Goal: Task Accomplishment & Management: Manage account settings

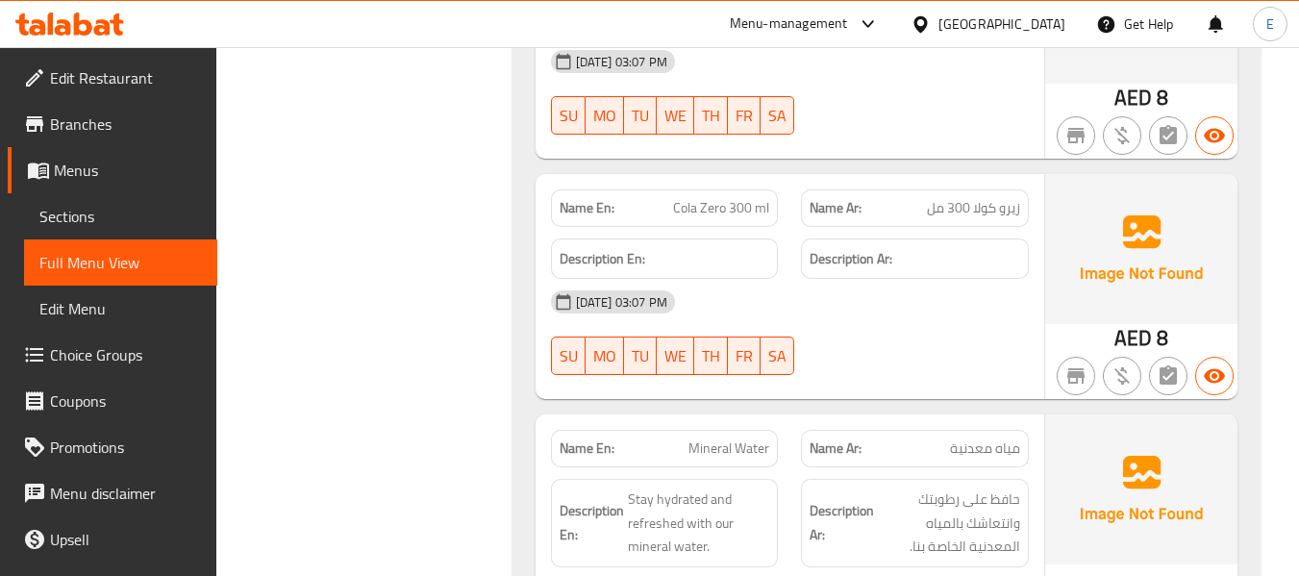
scroll to position [18777, 0]
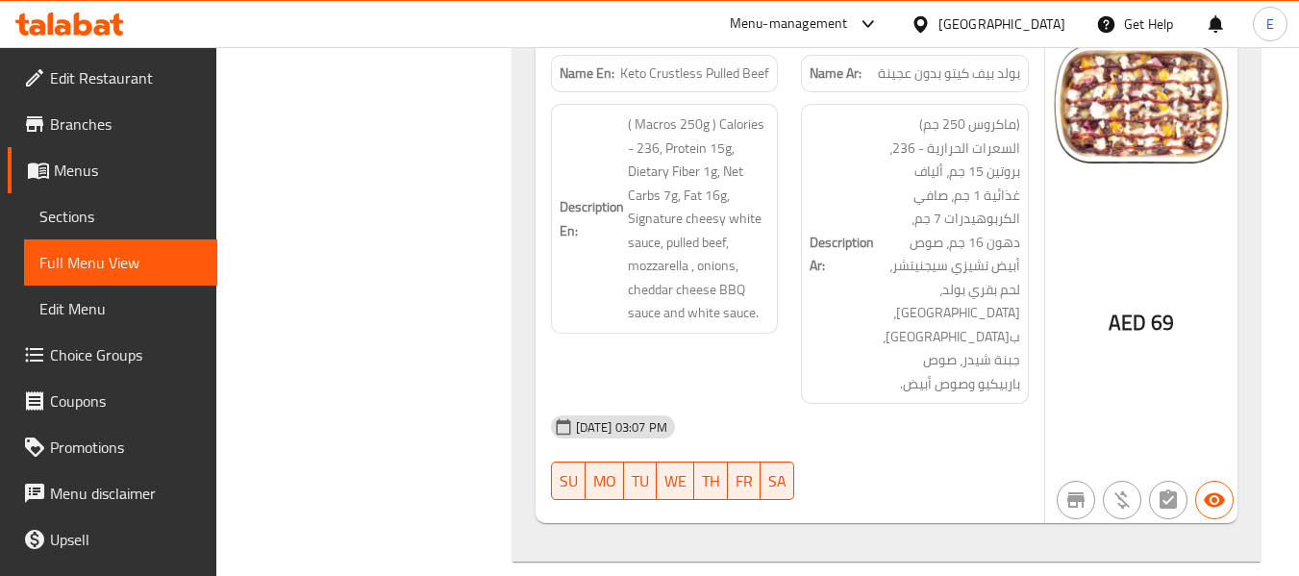
scroll to position [18104, 0]
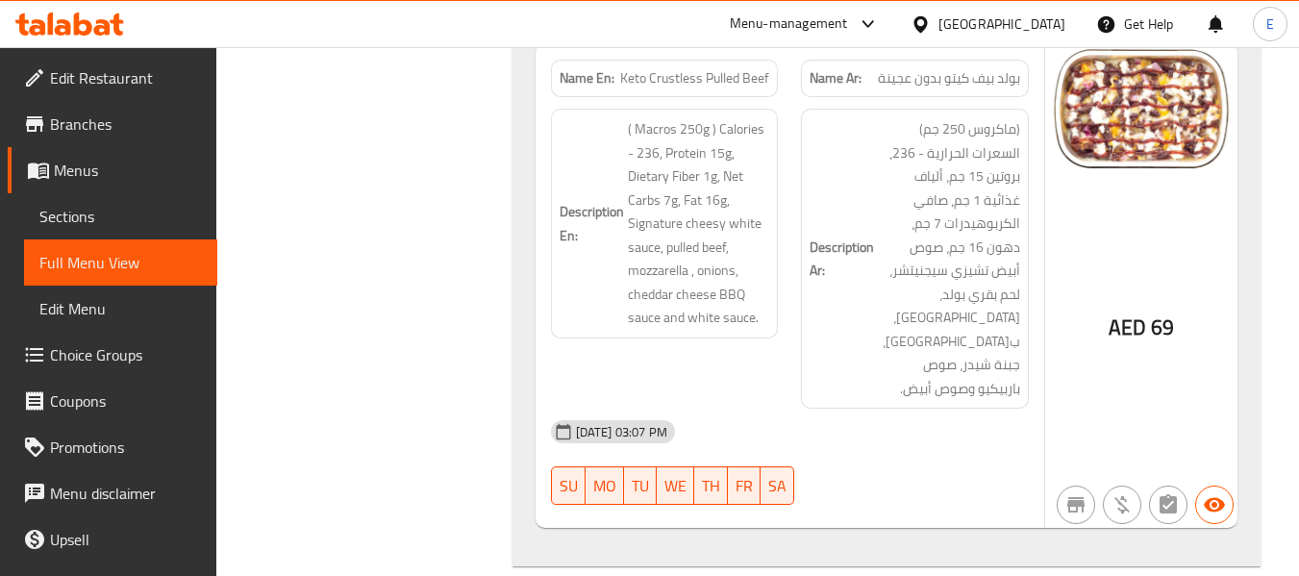
copy span "Cola Diet 300ml"
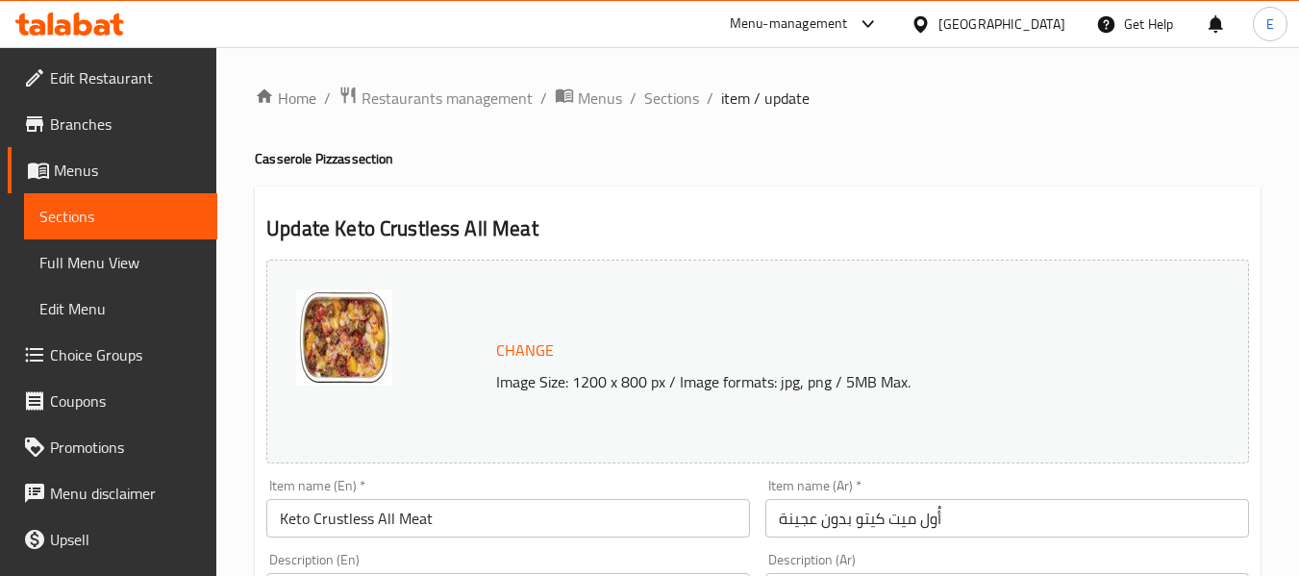
scroll to position [41, 0]
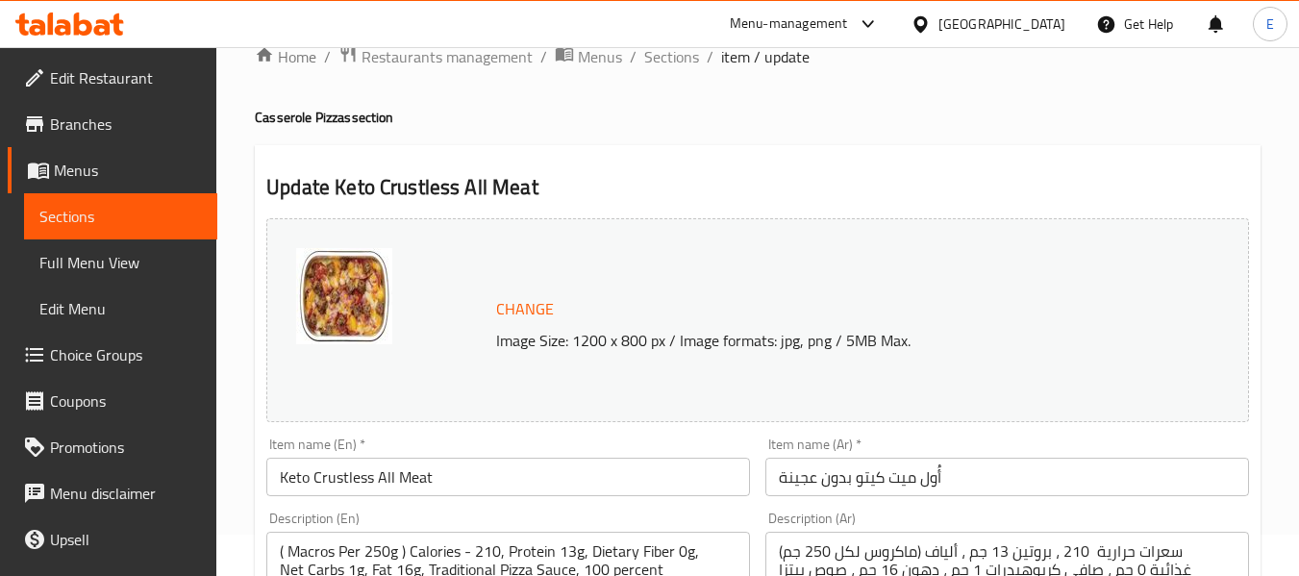
click at [676, 53] on span "Sections" at bounding box center [671, 56] width 55 height 23
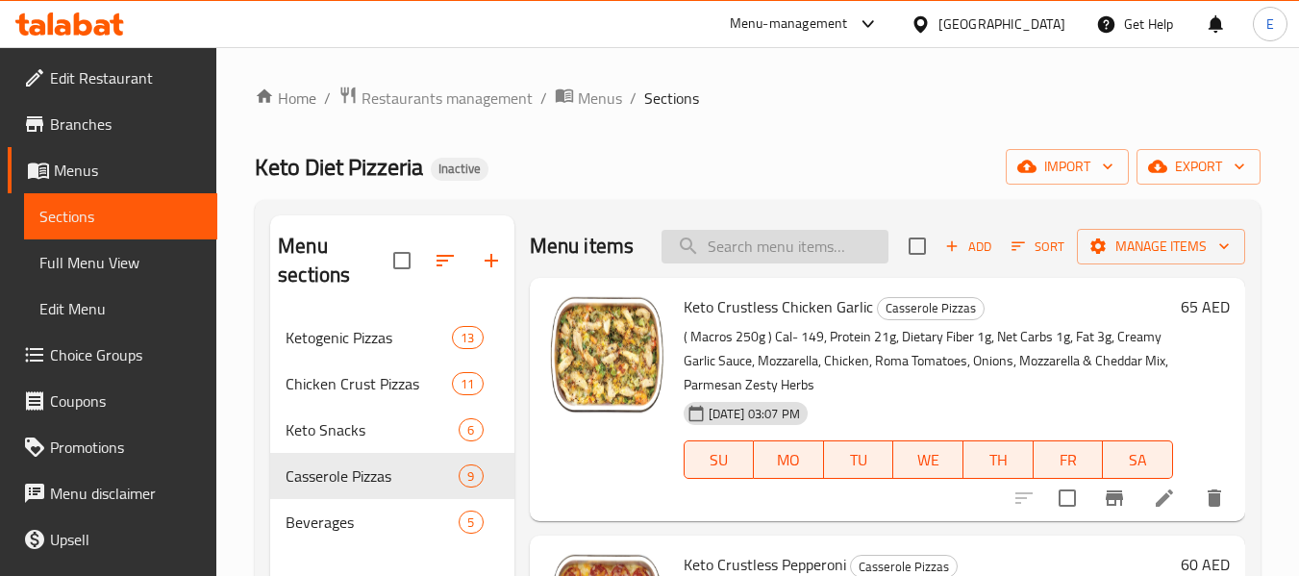
click at [783, 263] on input "search" at bounding box center [774, 247] width 227 height 34
paste input "Cola Diet 300ml"
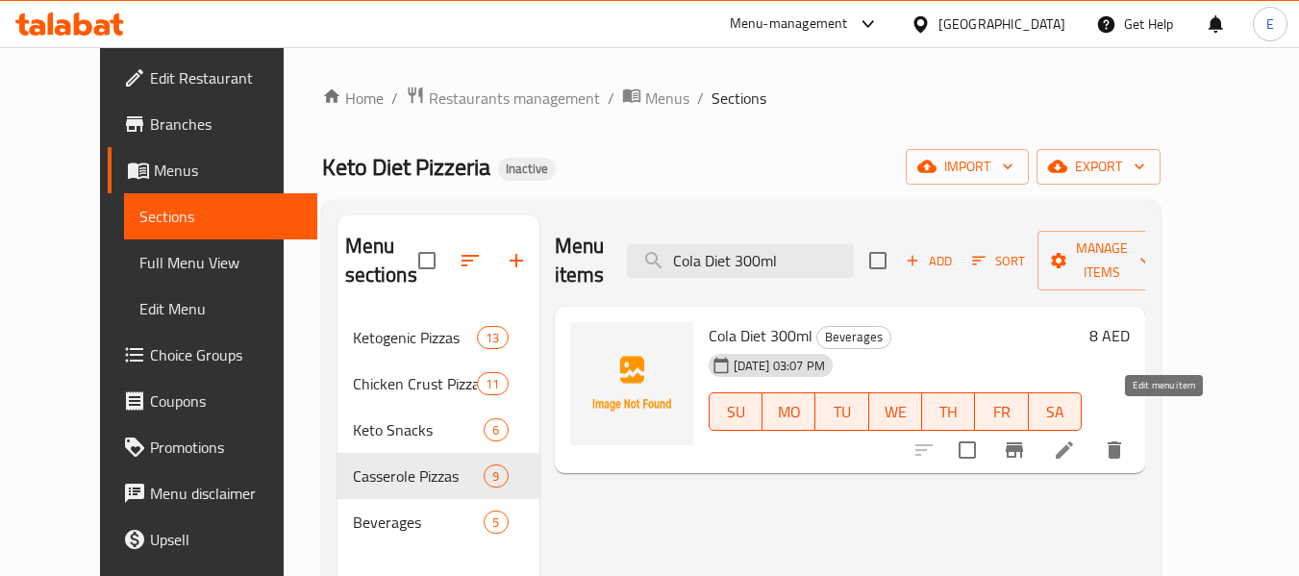
type input "Cola Diet 300ml"
click at [1076, 438] on icon at bounding box center [1064, 449] width 23 height 23
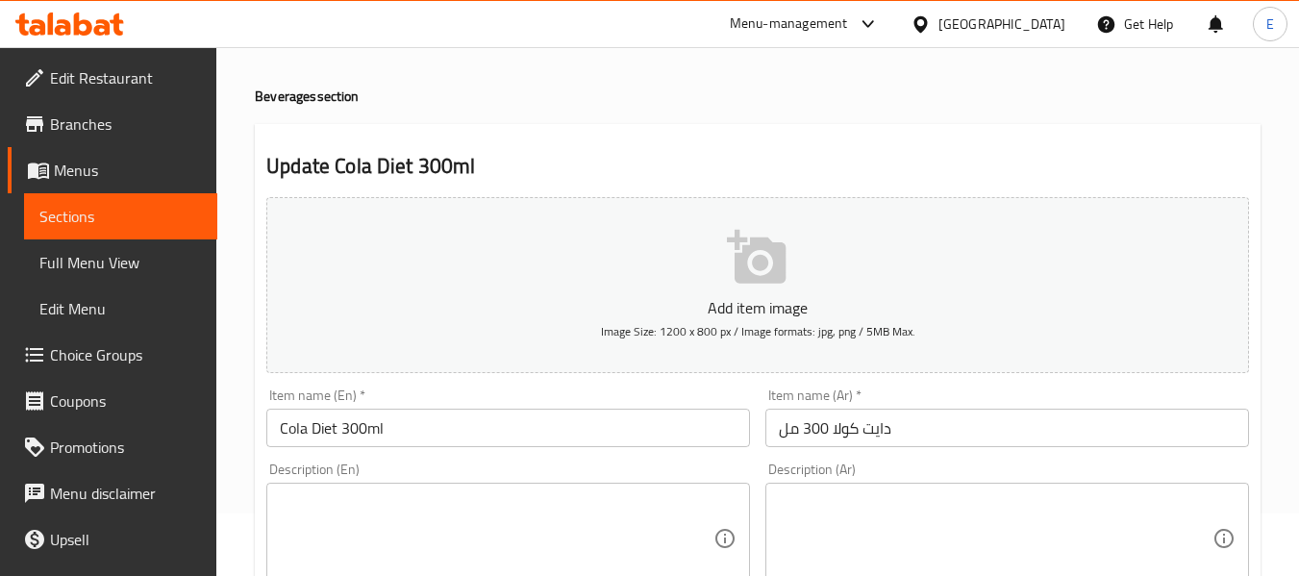
scroll to position [96, 0]
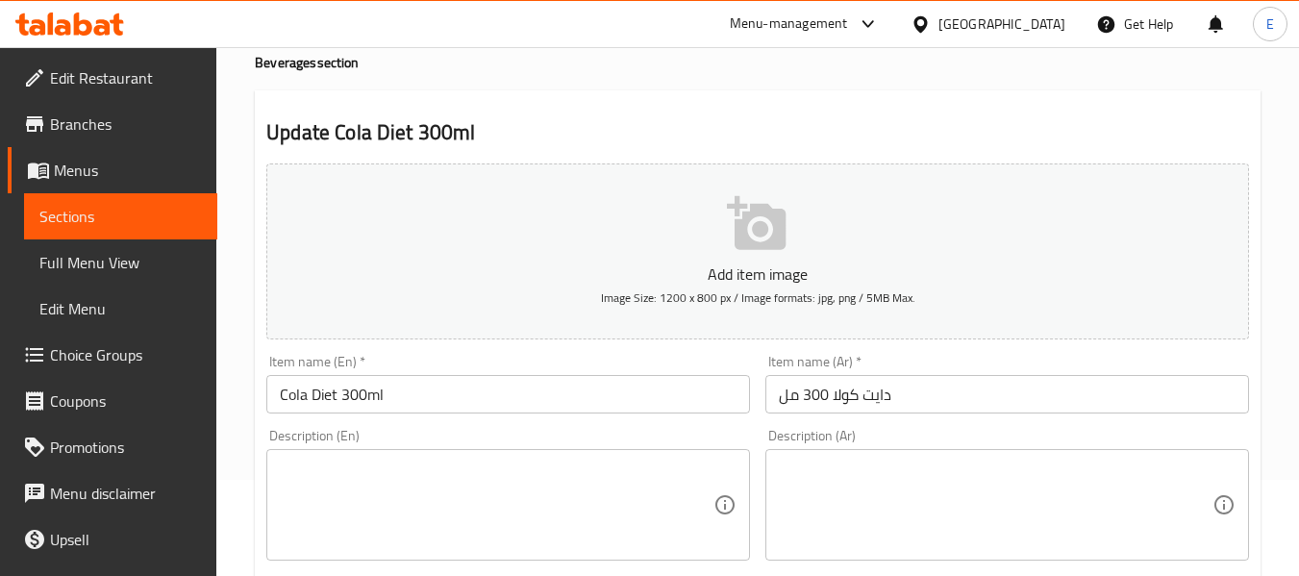
click at [531, 479] on textarea at bounding box center [497, 505] width 434 height 91
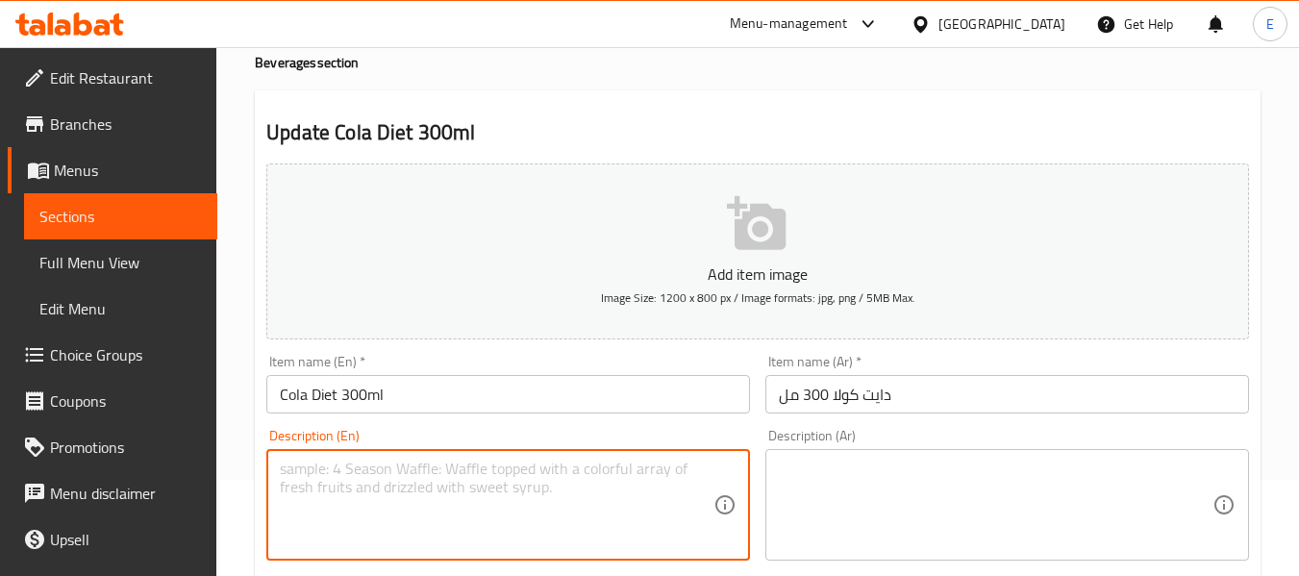
paste textarea "Soft Drink"
type textarea "Soft Drink"
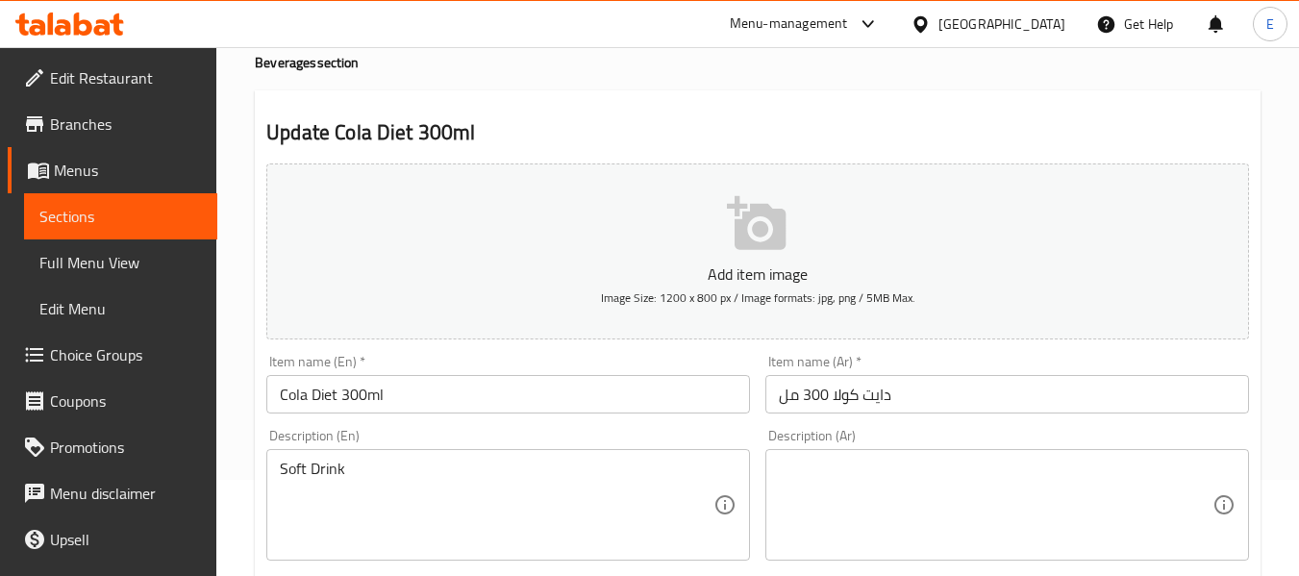
click at [988, 484] on textarea at bounding box center [996, 505] width 434 height 91
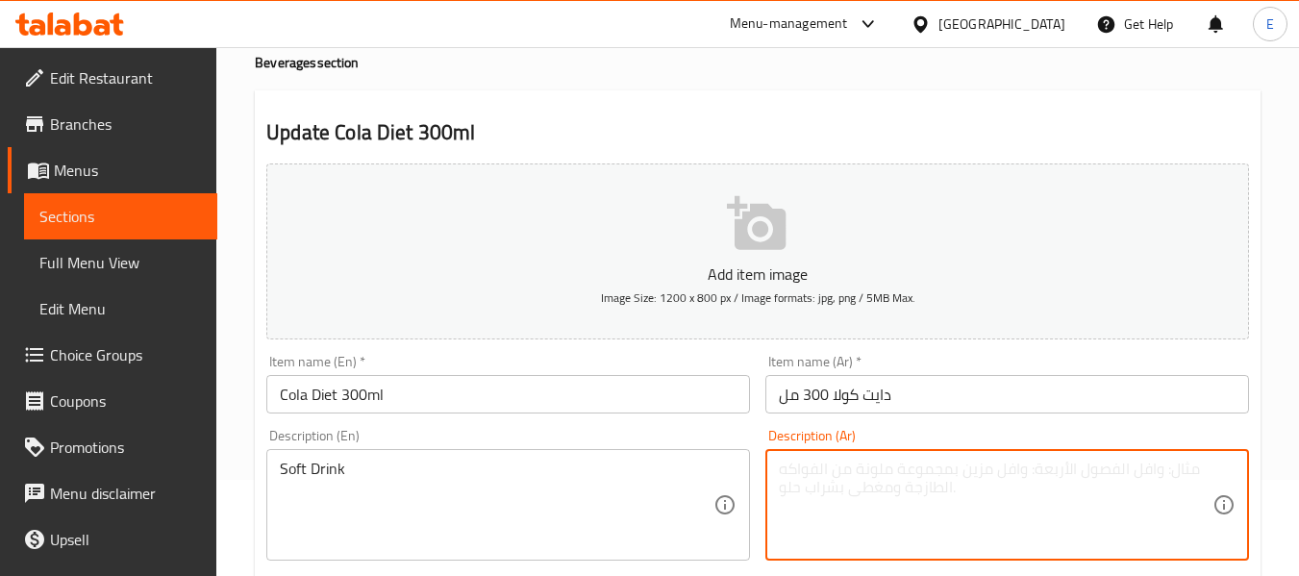
paste textarea "مشروب غازي"
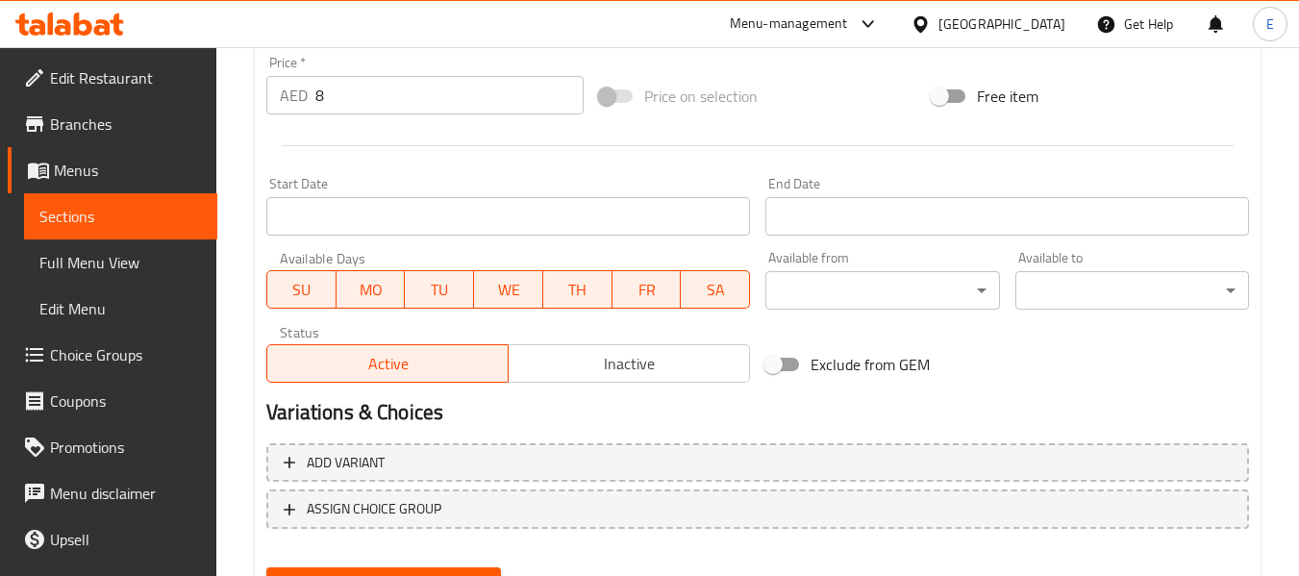
scroll to position [783, 0]
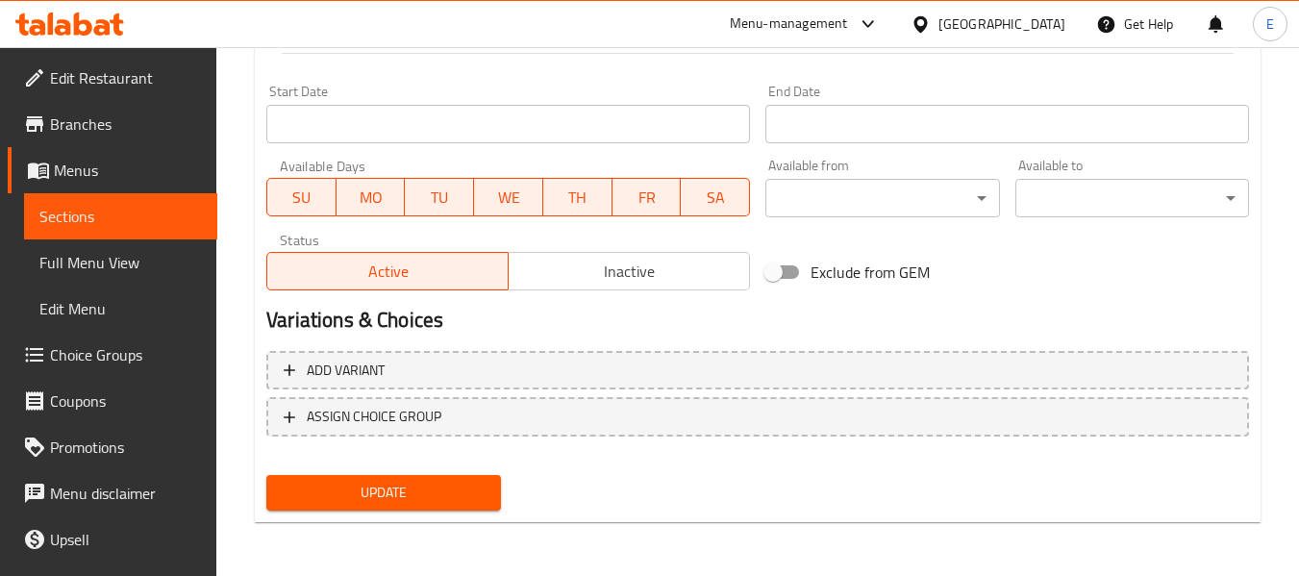
type textarea "مشروب غازي"
click at [477, 482] on span "Update" at bounding box center [383, 493] width 203 height 24
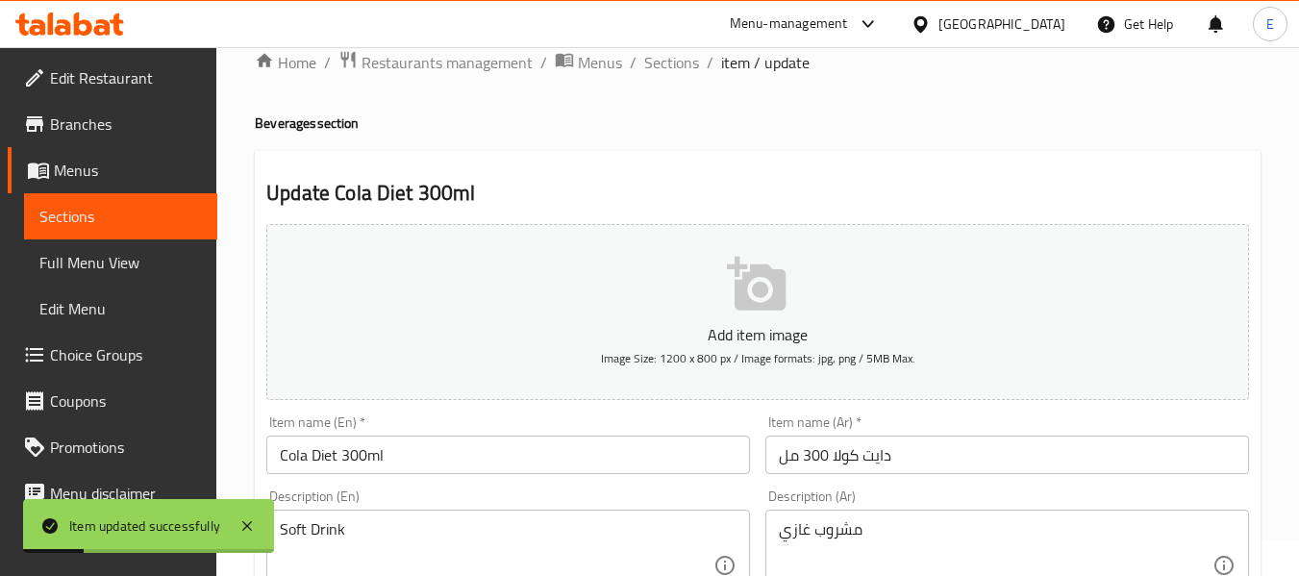
scroll to position [0, 0]
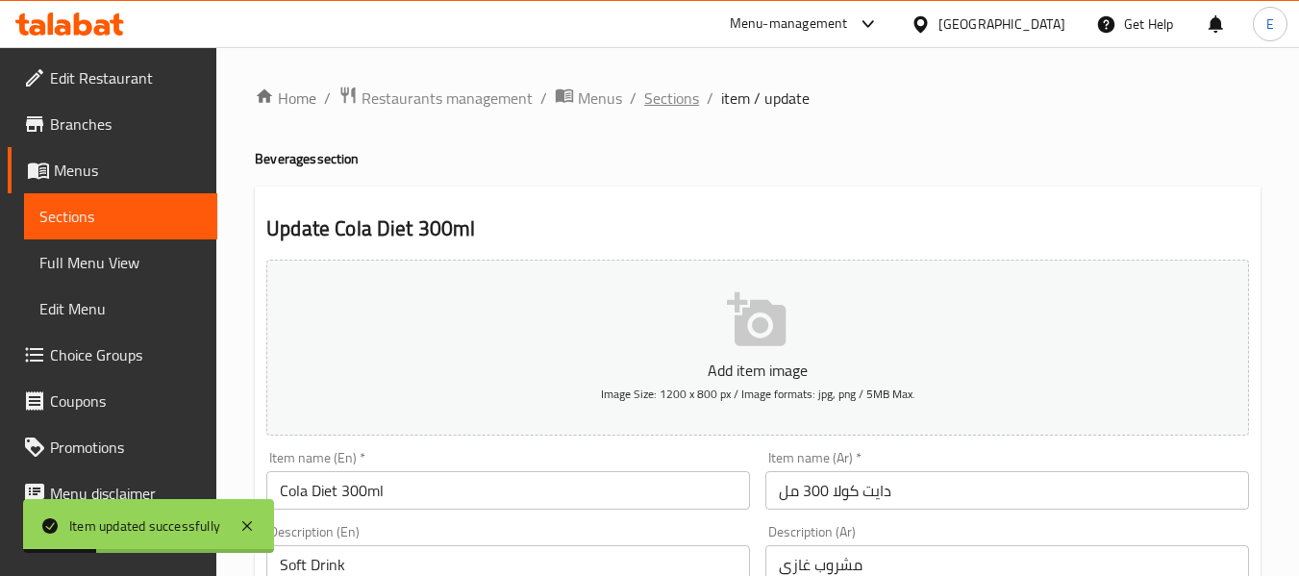
click at [686, 99] on span "Sections" at bounding box center [671, 98] width 55 height 23
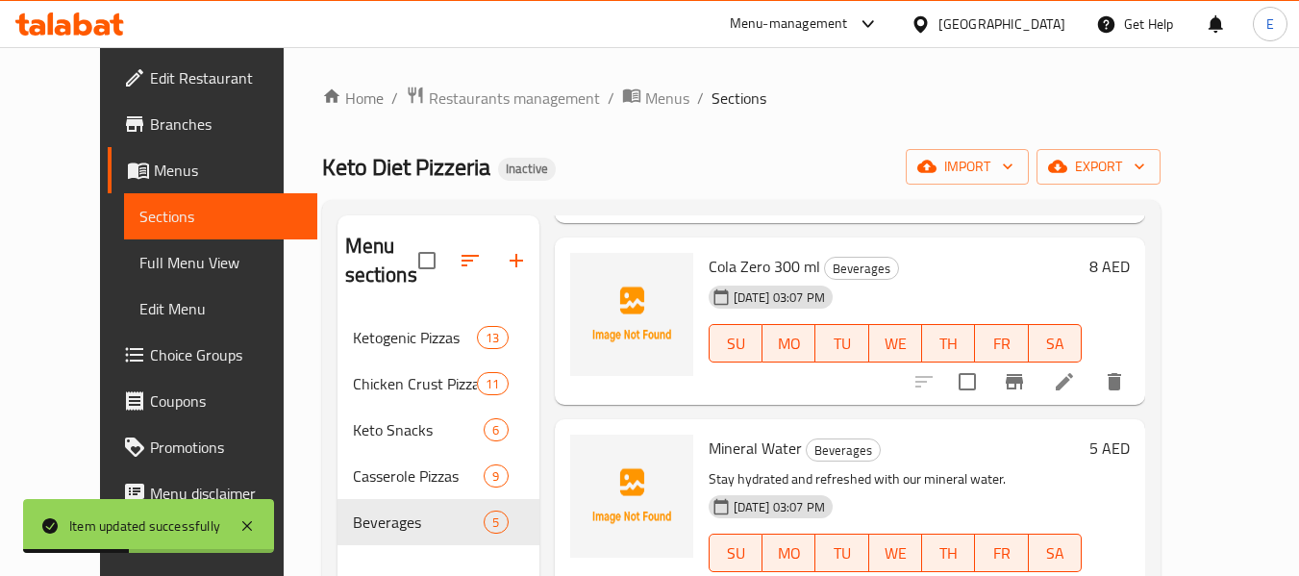
scroll to position [288, 0]
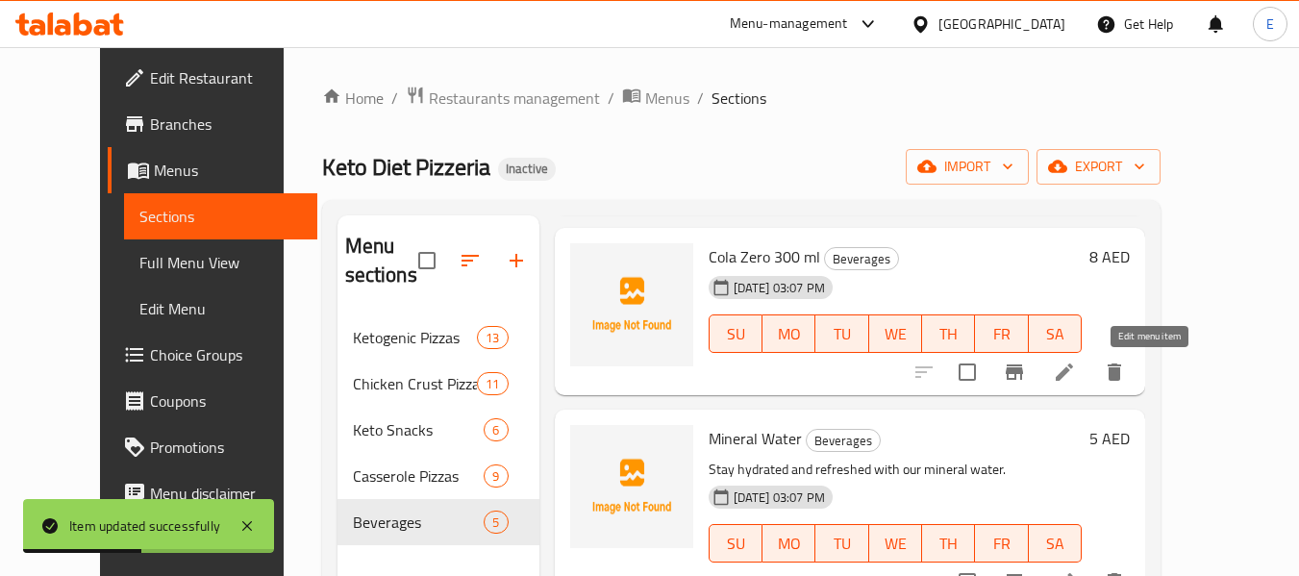
click at [1076, 372] on icon at bounding box center [1064, 372] width 23 height 23
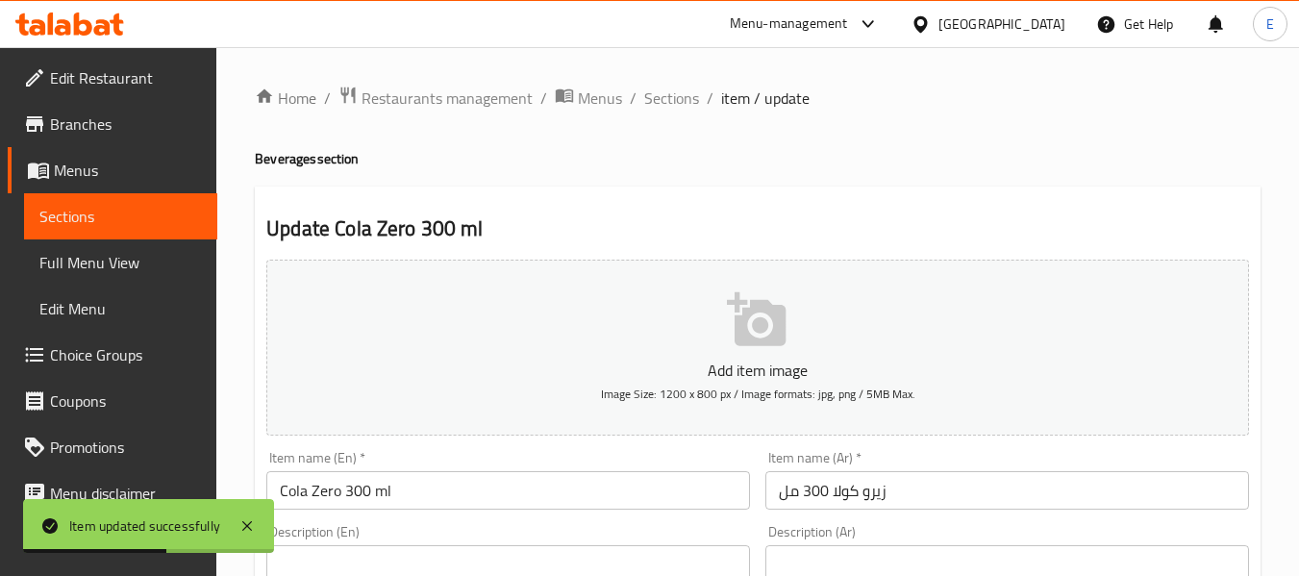
scroll to position [96, 0]
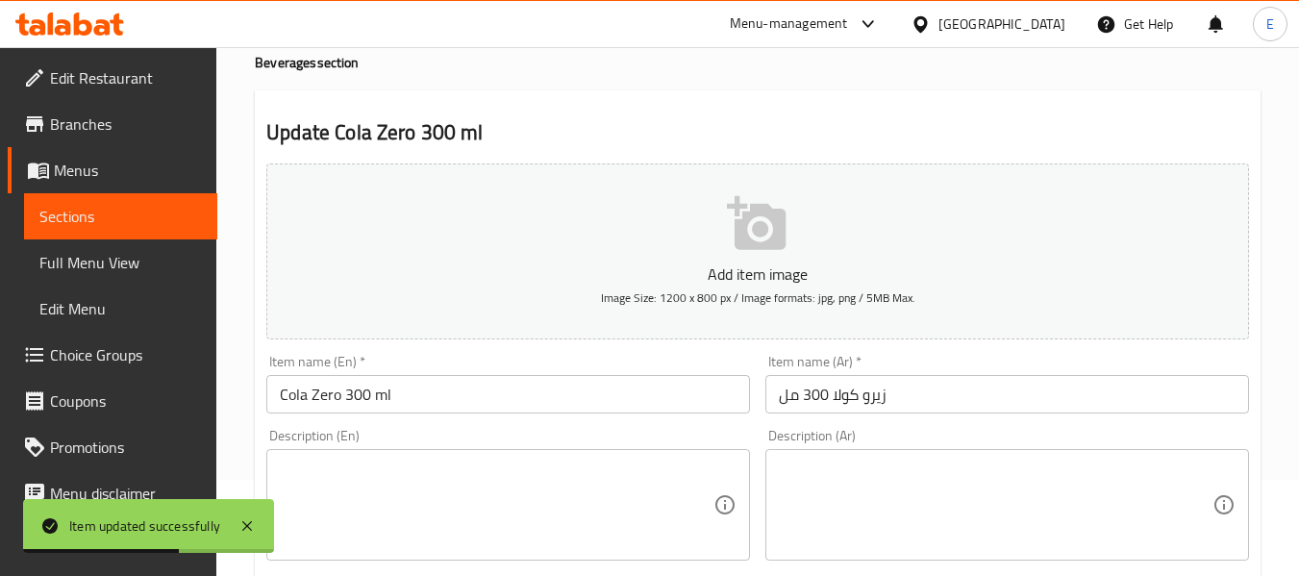
click at [878, 476] on textarea at bounding box center [996, 505] width 434 height 91
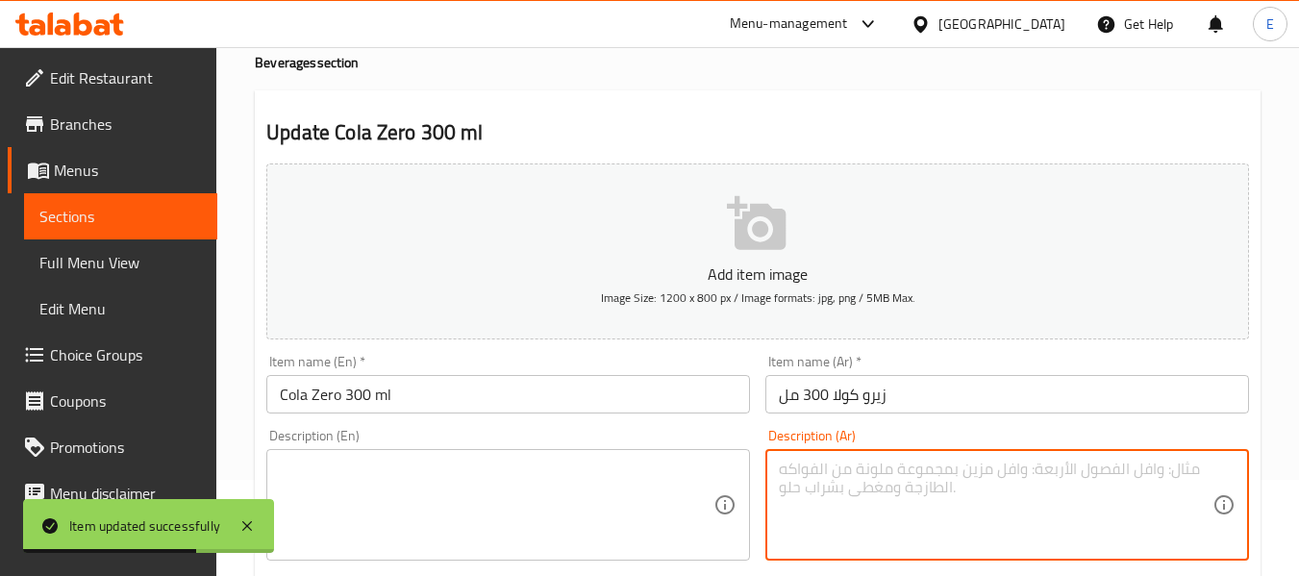
paste textarea "مشروب غازي"
type textarea "مشروب غازي"
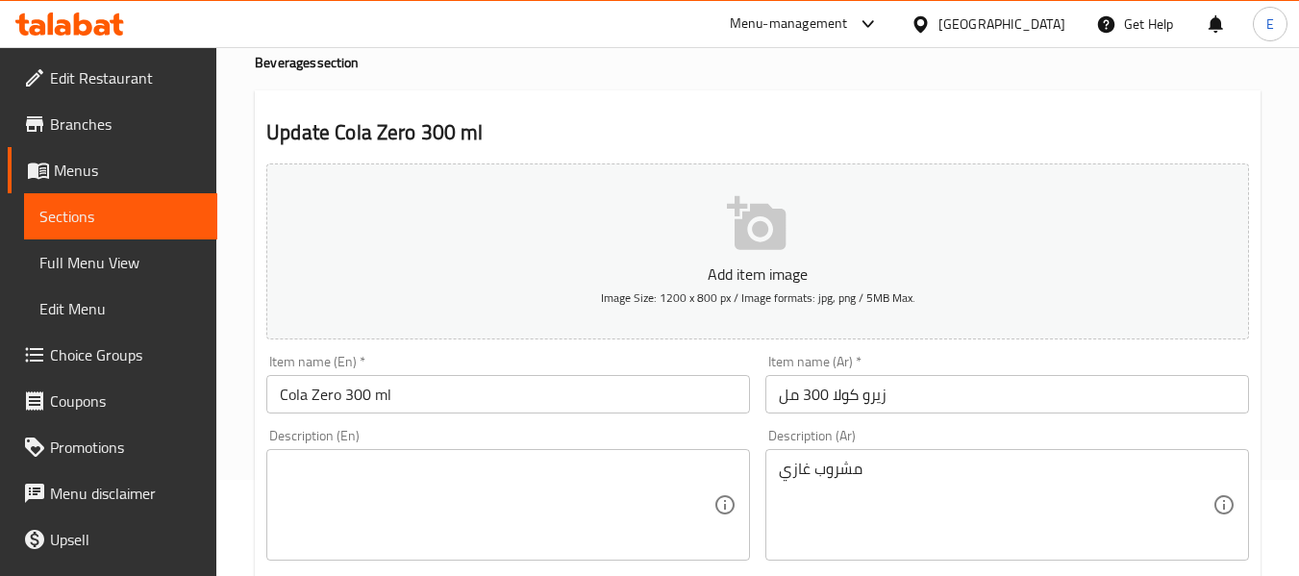
click at [383, 480] on textarea at bounding box center [497, 505] width 434 height 91
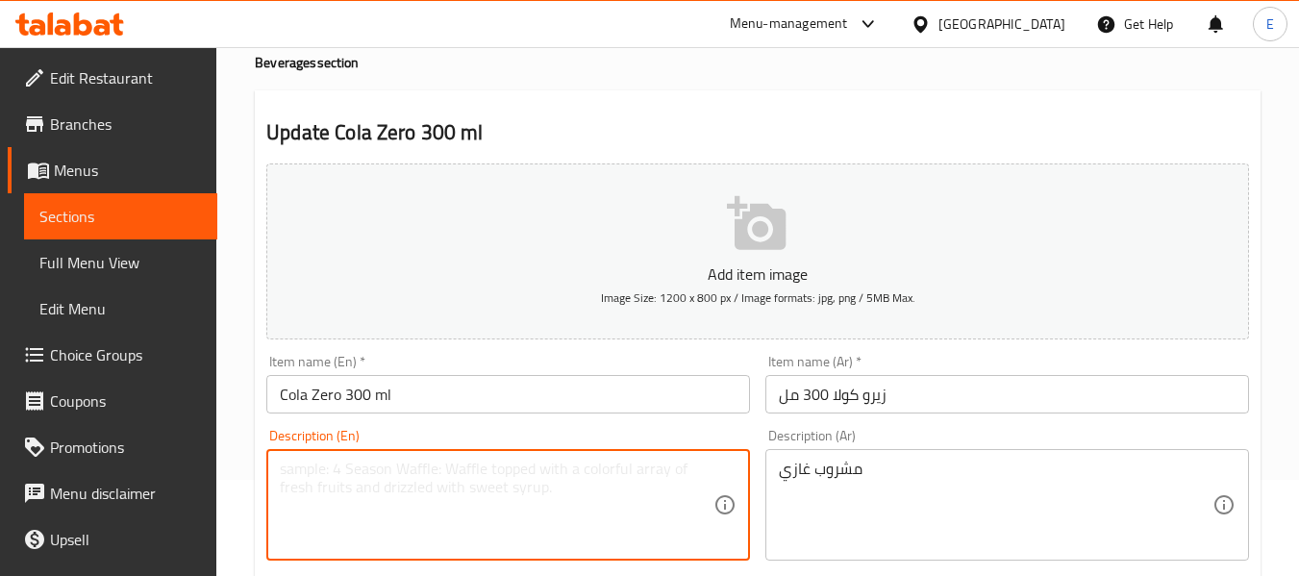
paste textarea "Soft Drink"
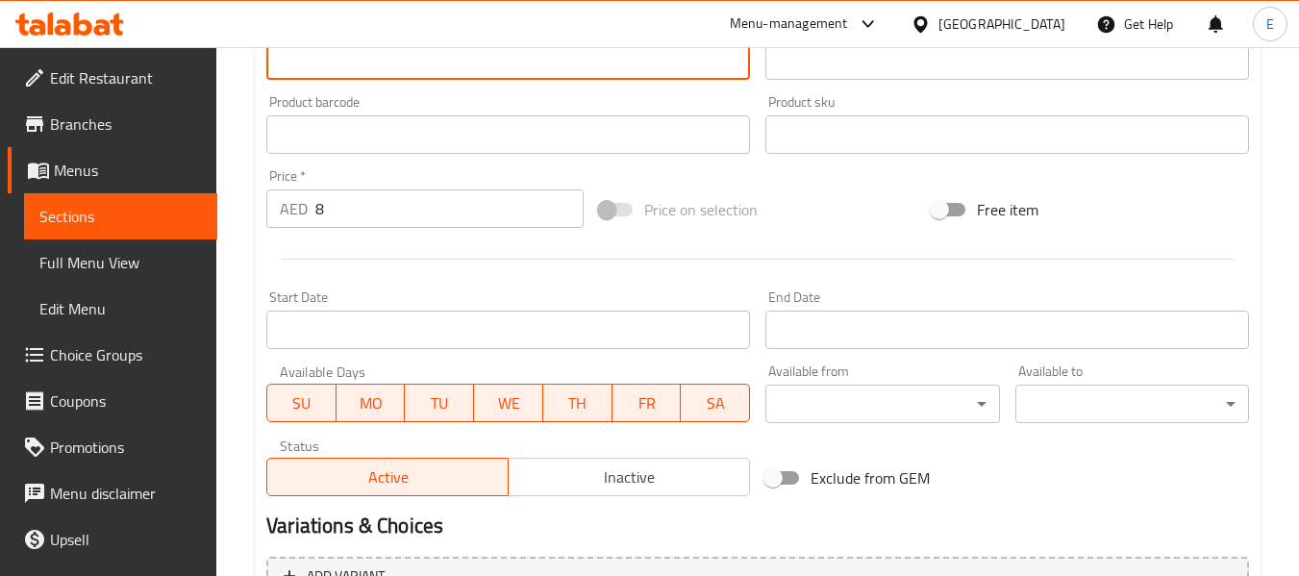
scroll to position [783, 0]
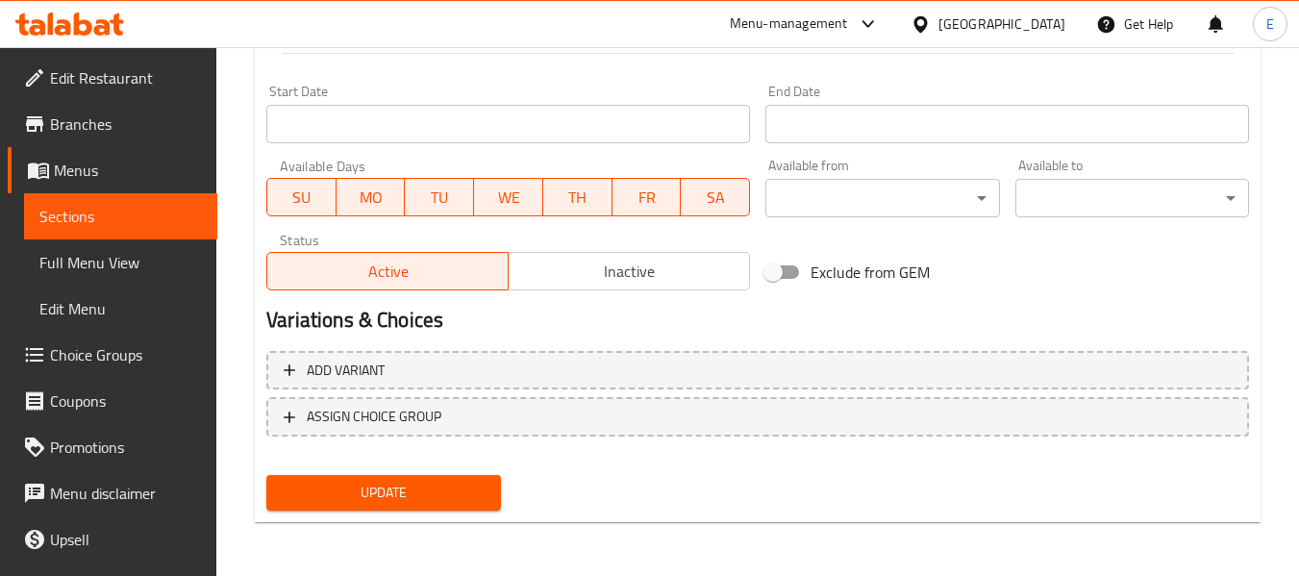
type textarea "Soft Drink"
click at [391, 505] on span "Update" at bounding box center [383, 493] width 203 height 24
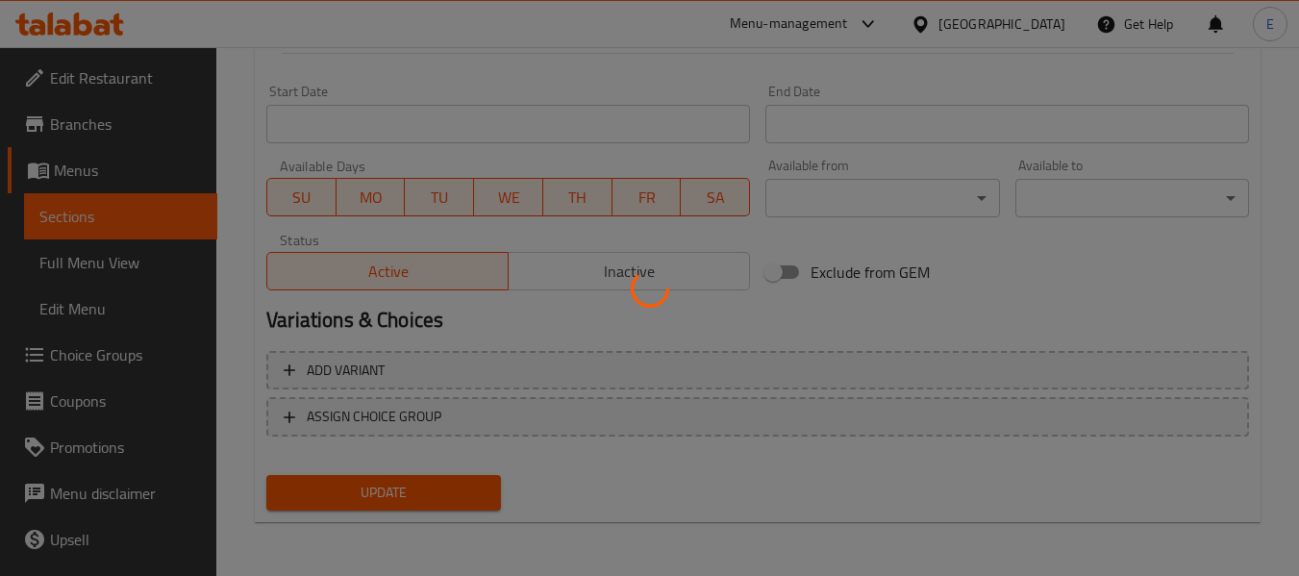
click at [391, 505] on div at bounding box center [649, 288] width 1299 height 576
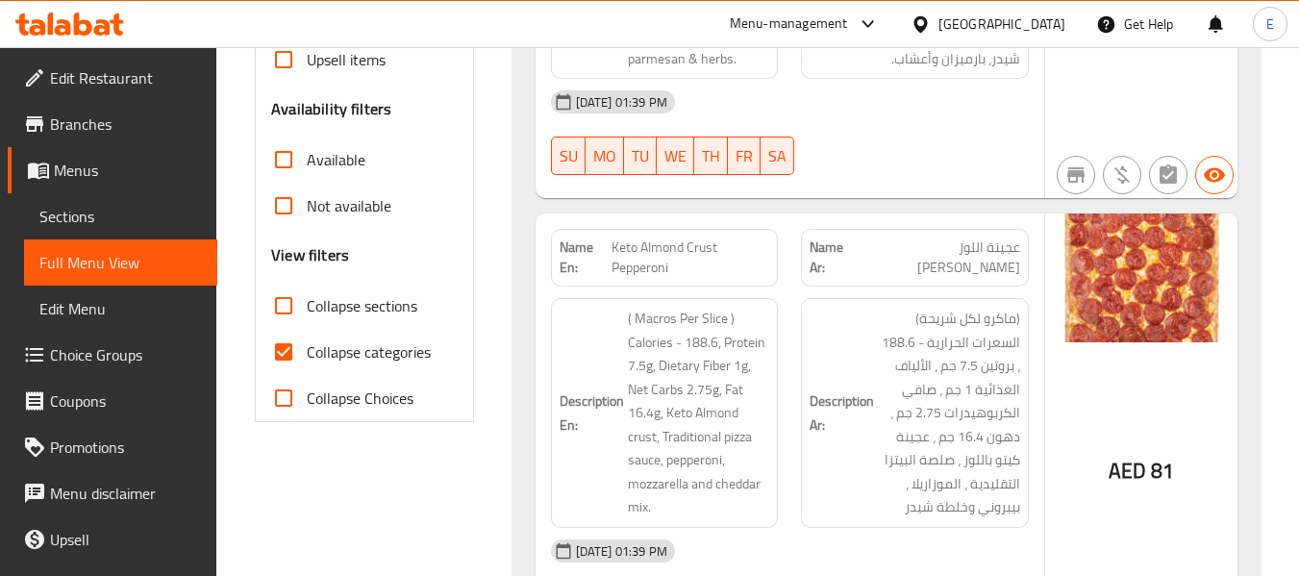
scroll to position [577, 0]
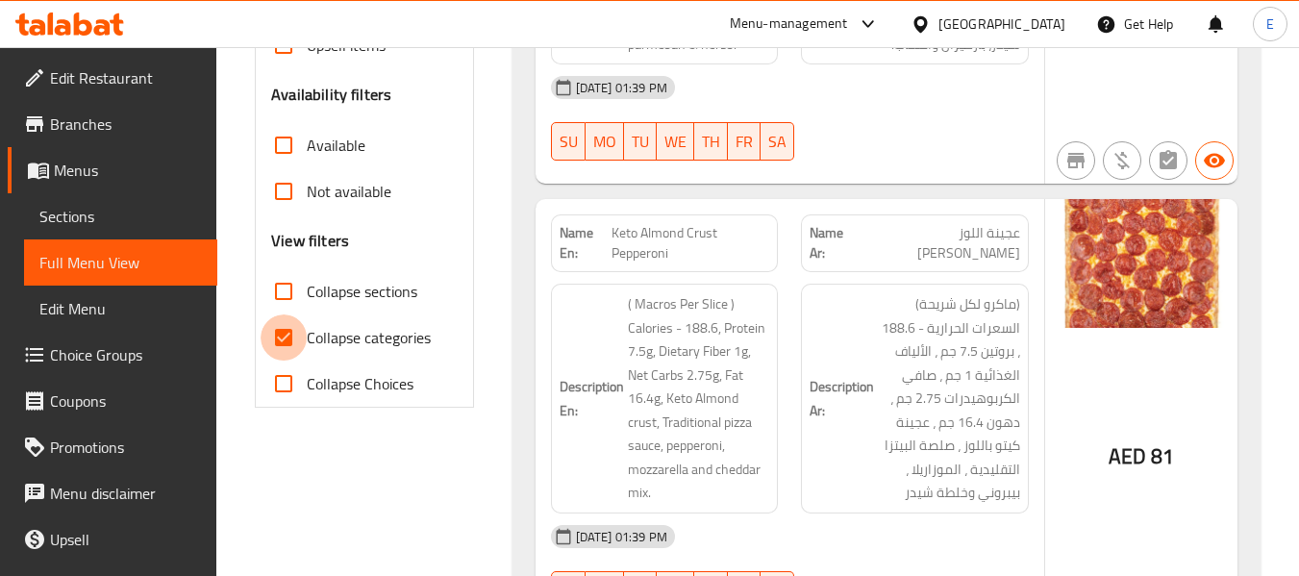
click at [284, 336] on input "Collapse categories" at bounding box center [284, 337] width 46 height 46
checkbox input "false"
click at [284, 295] on input "Collapse sections" at bounding box center [284, 291] width 46 height 46
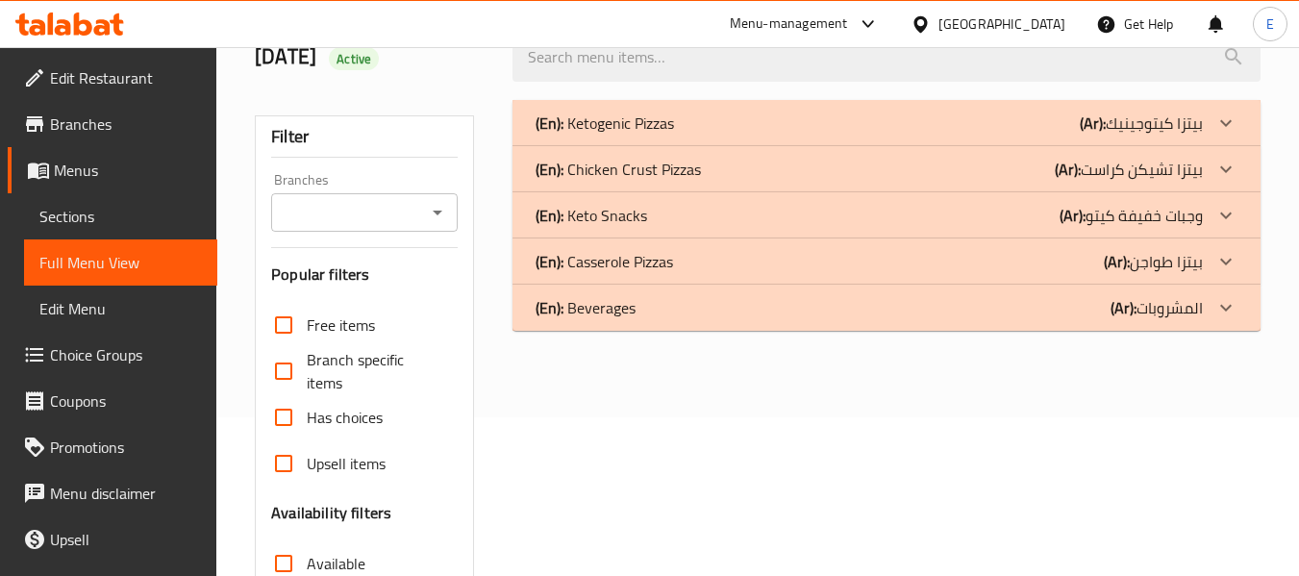
click at [853, 312] on div "(En): Beverages (Ar): المشروبات" at bounding box center [869, 307] width 667 height 23
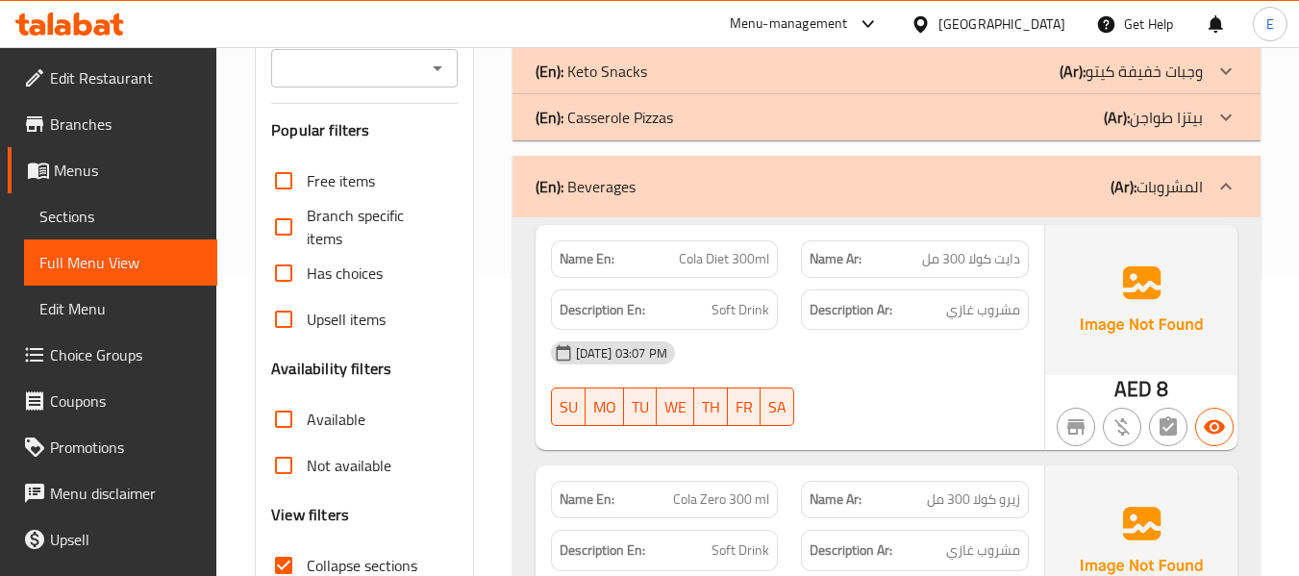
scroll to position [447, 0]
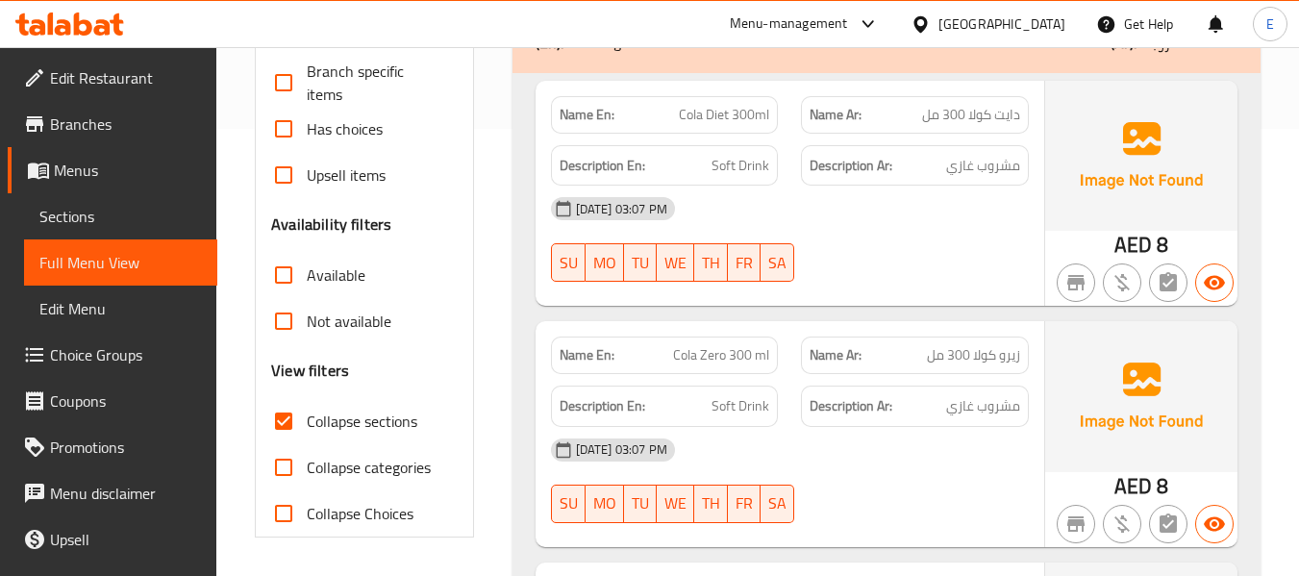
click at [283, 415] on input "Collapse sections" at bounding box center [284, 421] width 46 height 46
checkbox input "false"
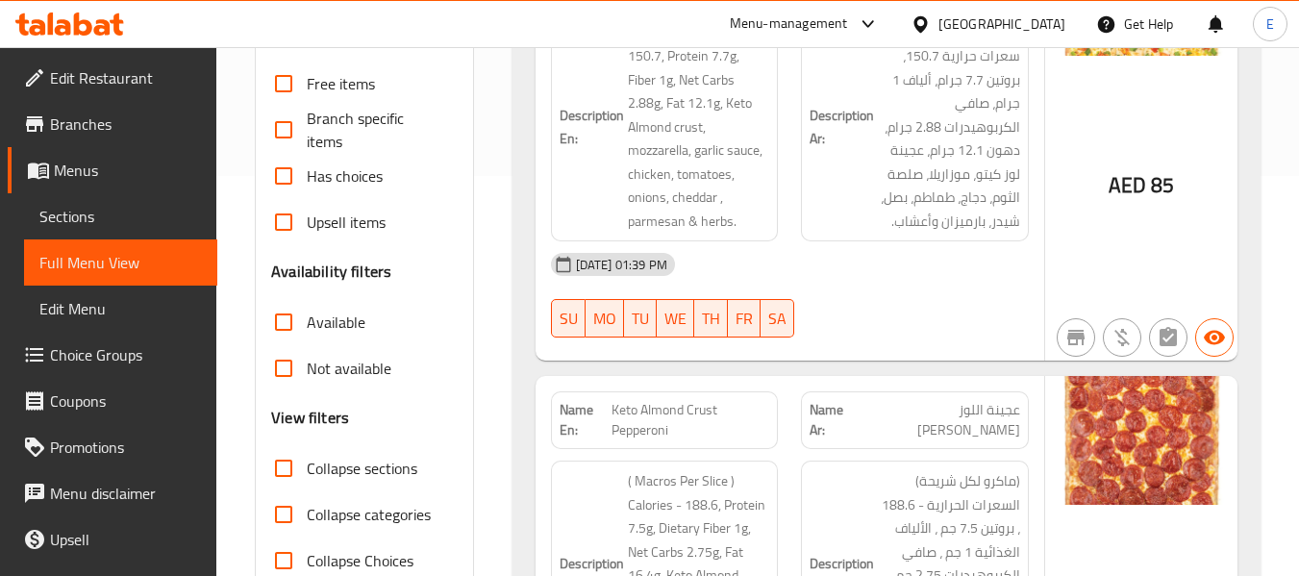
scroll to position [0, 0]
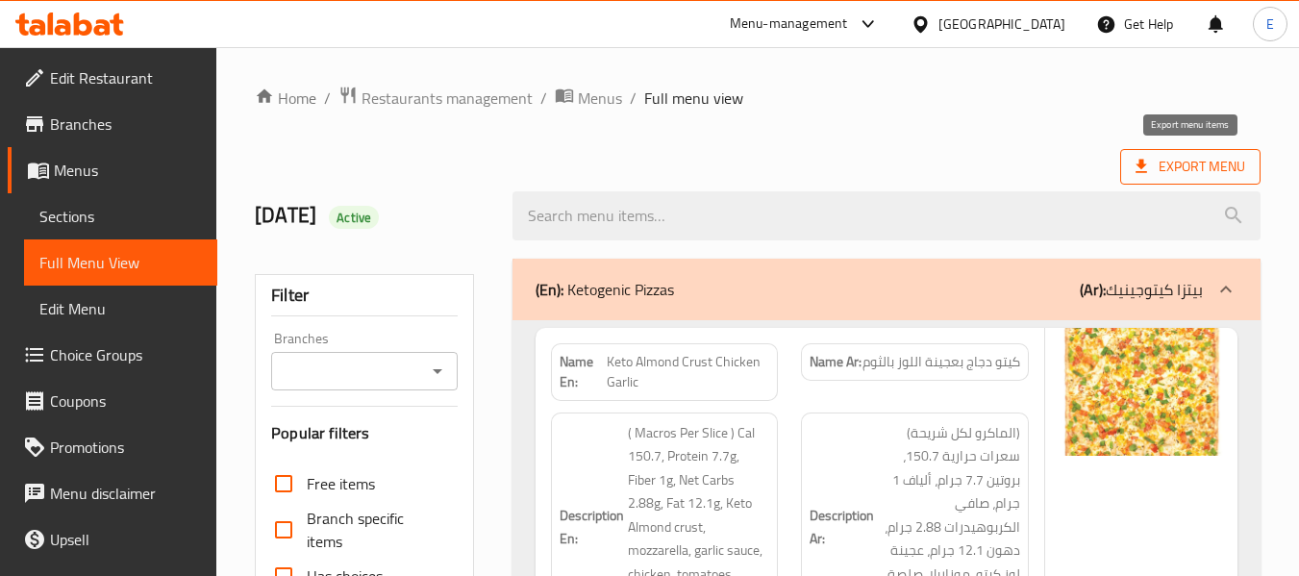
click at [1169, 176] on span "Export Menu" at bounding box center [1190, 167] width 110 height 24
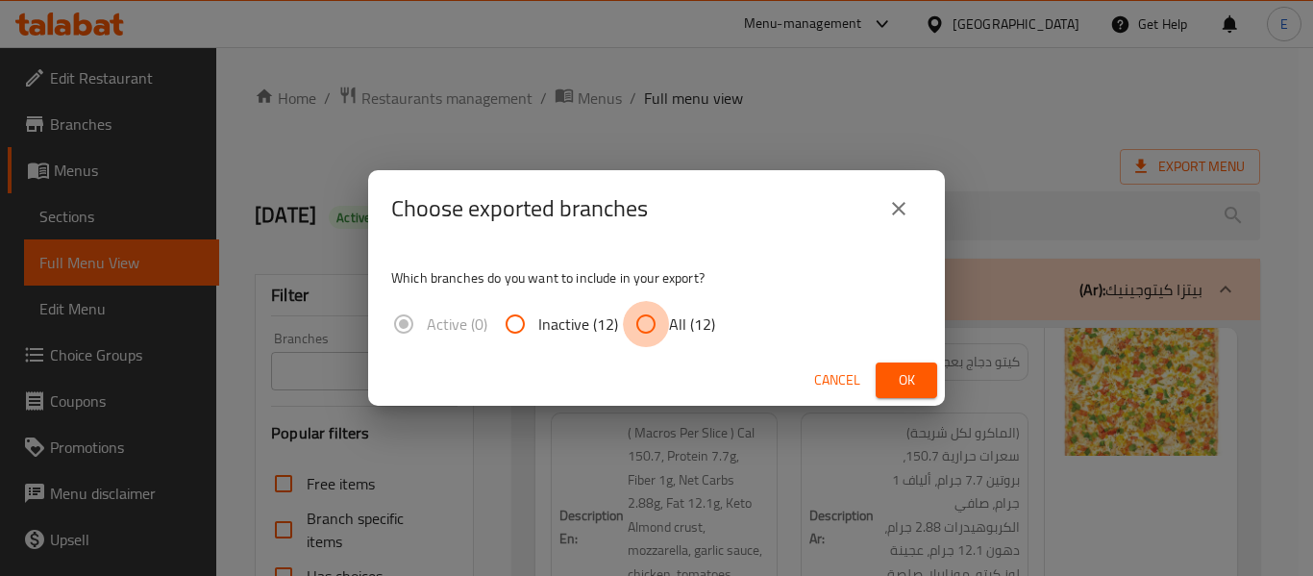
click at [645, 333] on input "All (12)" at bounding box center [646, 324] width 46 height 46
radio input "true"
click at [895, 382] on span "Ok" at bounding box center [906, 380] width 31 height 24
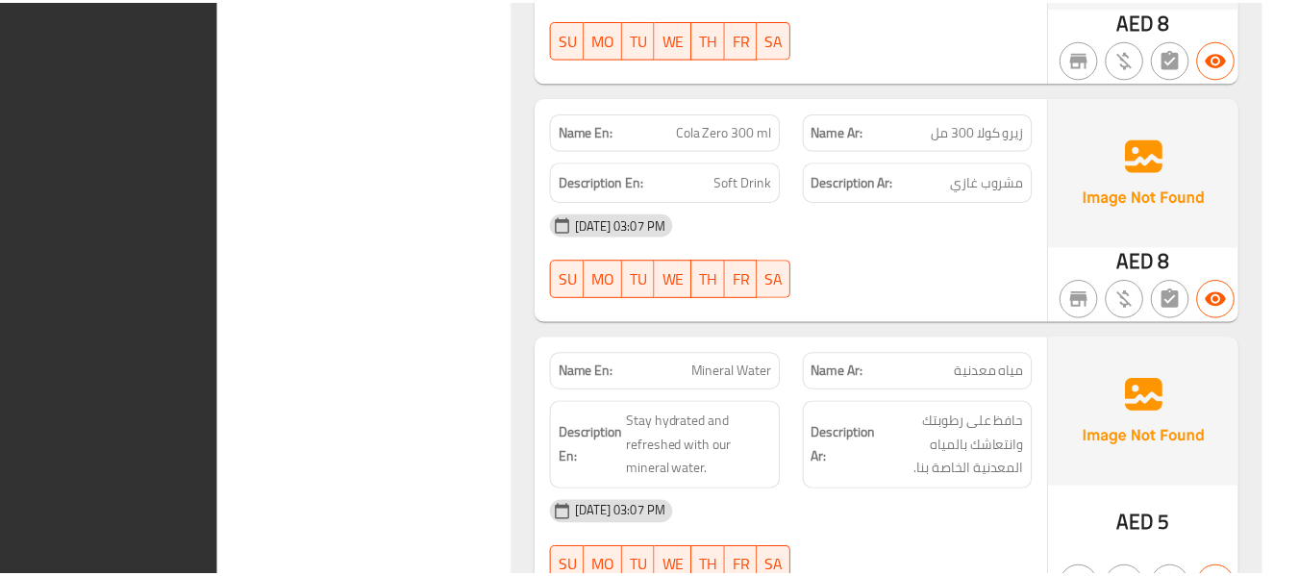
scroll to position [18508, 0]
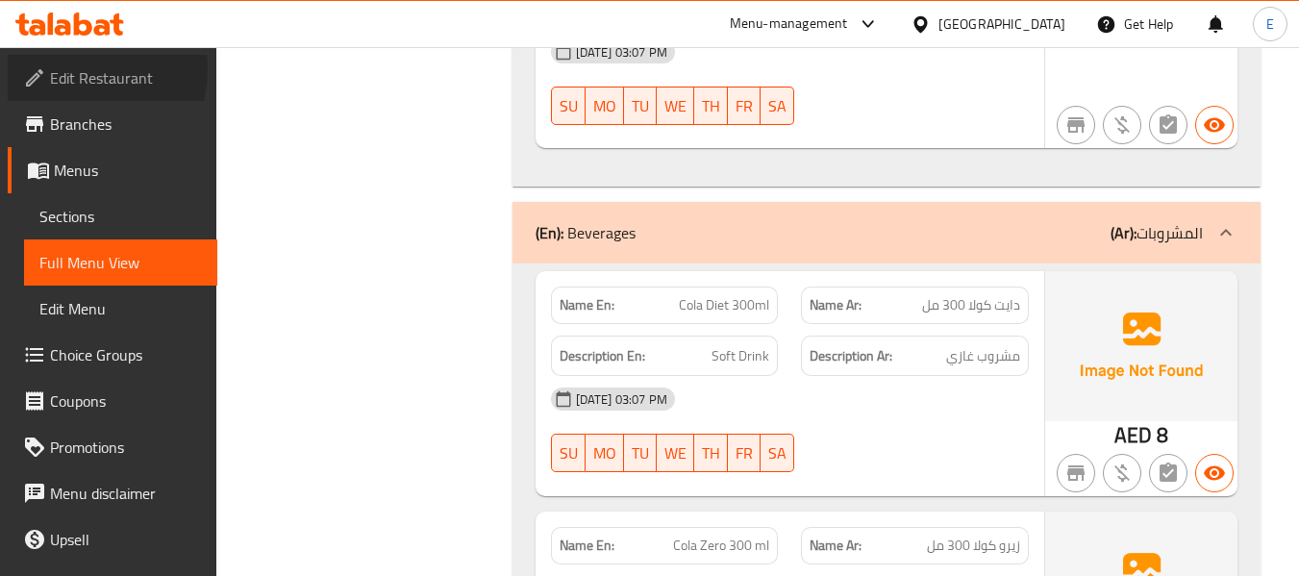
click at [81, 69] on span "Edit Restaurant" at bounding box center [126, 77] width 152 height 23
